Goal: Find specific page/section: Find specific page/section

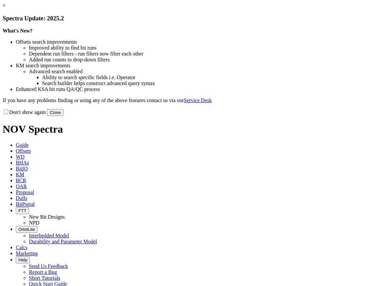
click at [63, 116] on button "Close" at bounding box center [55, 112] width 16 height 7
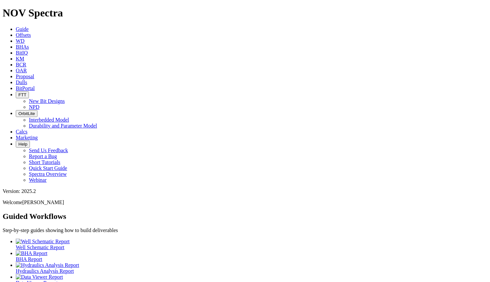
click at [256, 238] on ul "Well Schematic Report BHA Report Hydraulics Analysis Report Data Viewer Report …" at bounding box center [245, 279] width 484 height 83
click at [252, 238] on ul "Well Schematic Report BHA Report Hydraulics Analysis Report Data Viewer Report …" at bounding box center [245, 279] width 484 height 83
click at [264, 238] on ul "Well Schematic Report BHA Report Hydraulics Analysis Report Data Viewer Report …" at bounding box center [245, 279] width 484 height 83
click at [283, 238] on ul "Well Schematic Report BHA Report Hydraulics Analysis Report Data Viewer Report …" at bounding box center [245, 279] width 484 height 83
click at [268, 238] on ul "Well Schematic Report BHA Report Hydraulics Analysis Report Data Viewer Report …" at bounding box center [245, 279] width 484 height 83
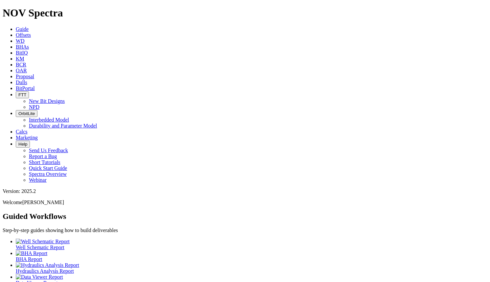
click at [16, 85] on icon at bounding box center [16, 88] width 0 height 6
